Goal: Transaction & Acquisition: Purchase product/service

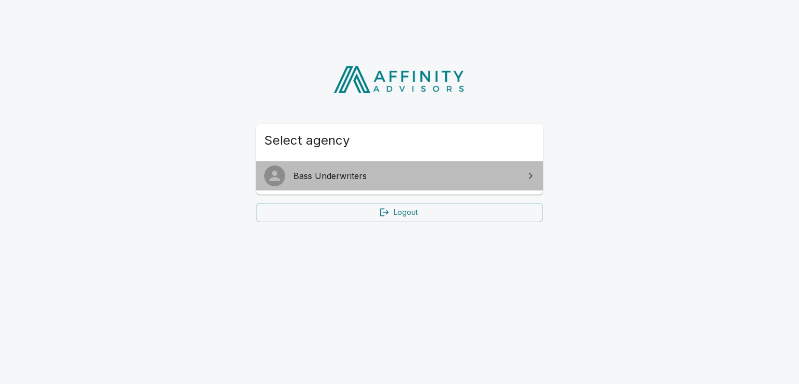
click at [334, 178] on span "Bass Underwriters" at bounding box center [405, 176] width 225 height 12
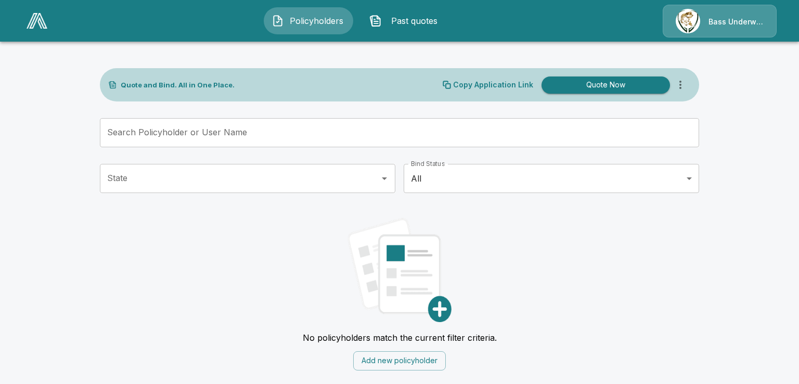
click at [573, 83] on button "Quote Now" at bounding box center [605, 84] width 128 height 17
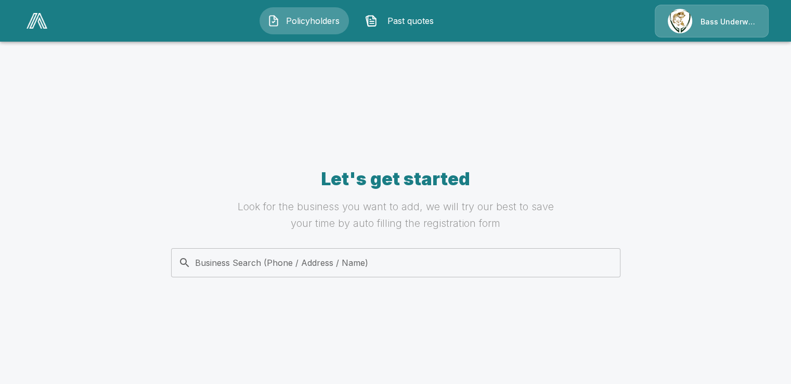
scroll to position [93, 0]
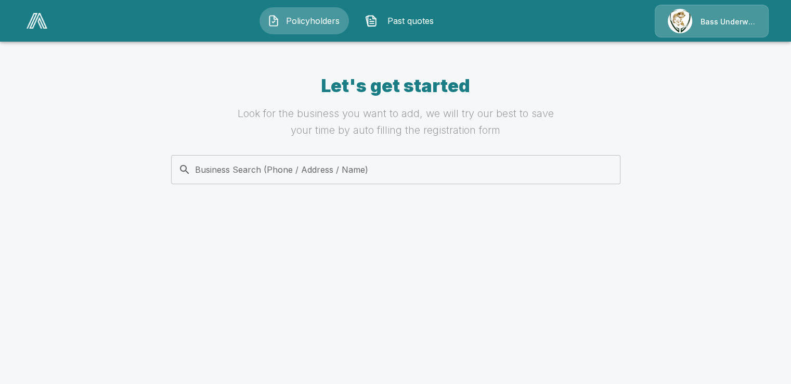
click at [283, 160] on div "Business Search (Phone / Address / Name) Business Search (Phone / Address / Nam…" at bounding box center [395, 169] width 449 height 29
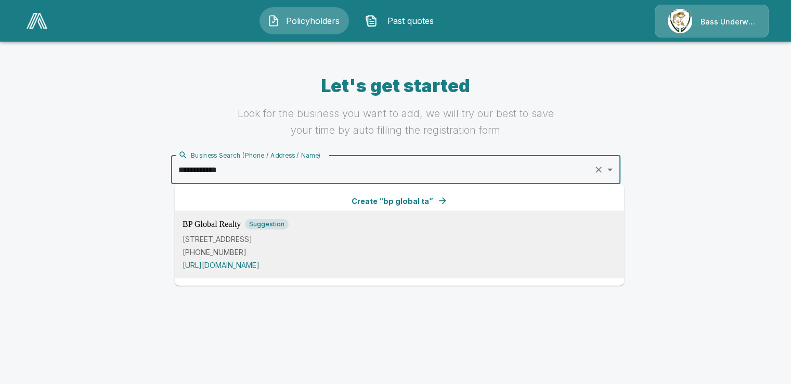
type input "**********"
click at [225, 225] on span "BPtax Global Advisory" at bounding box center [221, 223] width 77 height 8
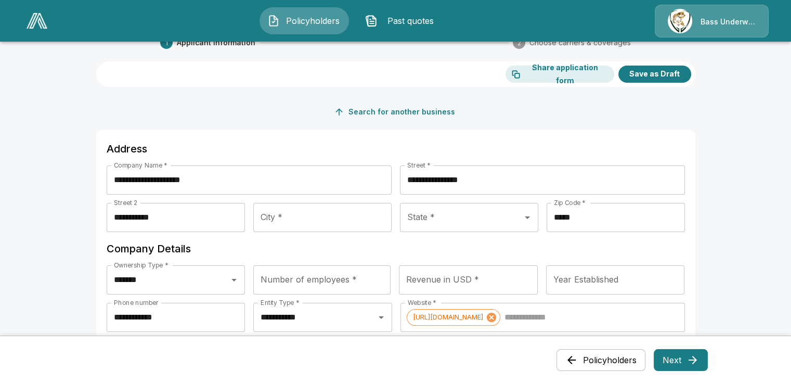
scroll to position [0, 0]
